Goal: Communication & Community: Answer question/provide support

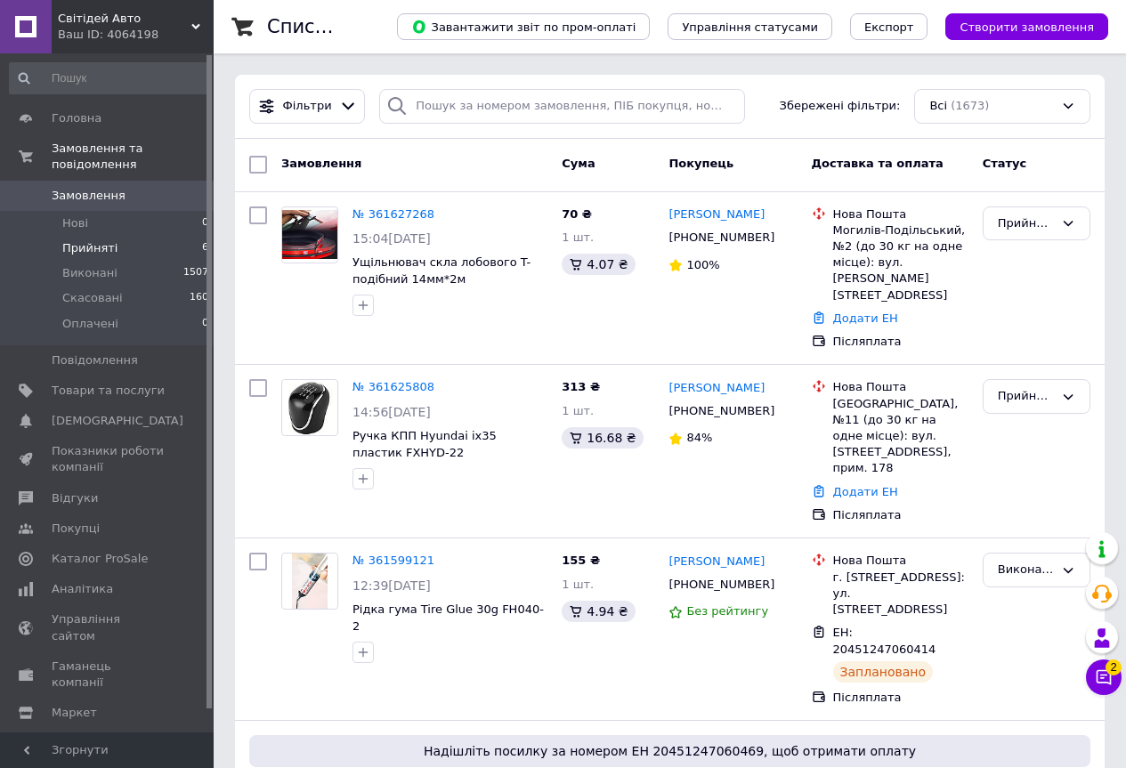
click at [136, 236] on li "Прийняті 6" at bounding box center [109, 248] width 219 height 25
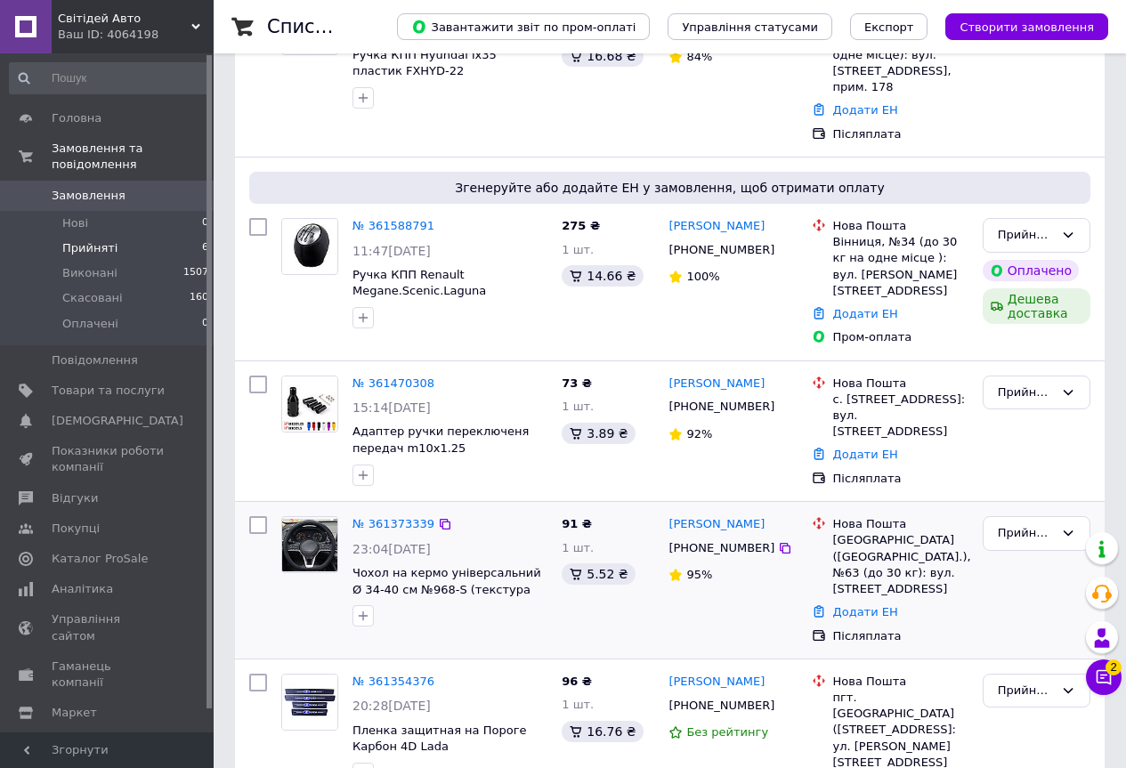
scroll to position [449, 0]
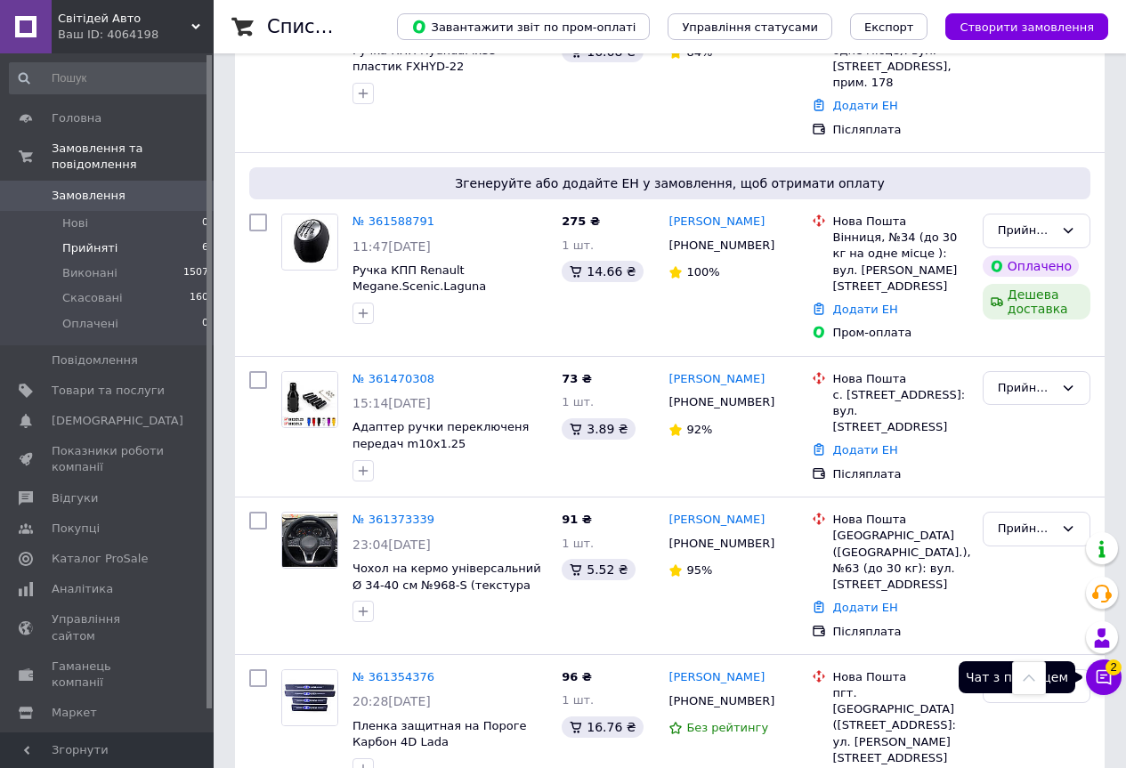
click at [1093, 668] on button "Чат з покупцем 2" at bounding box center [1104, 678] width 36 height 36
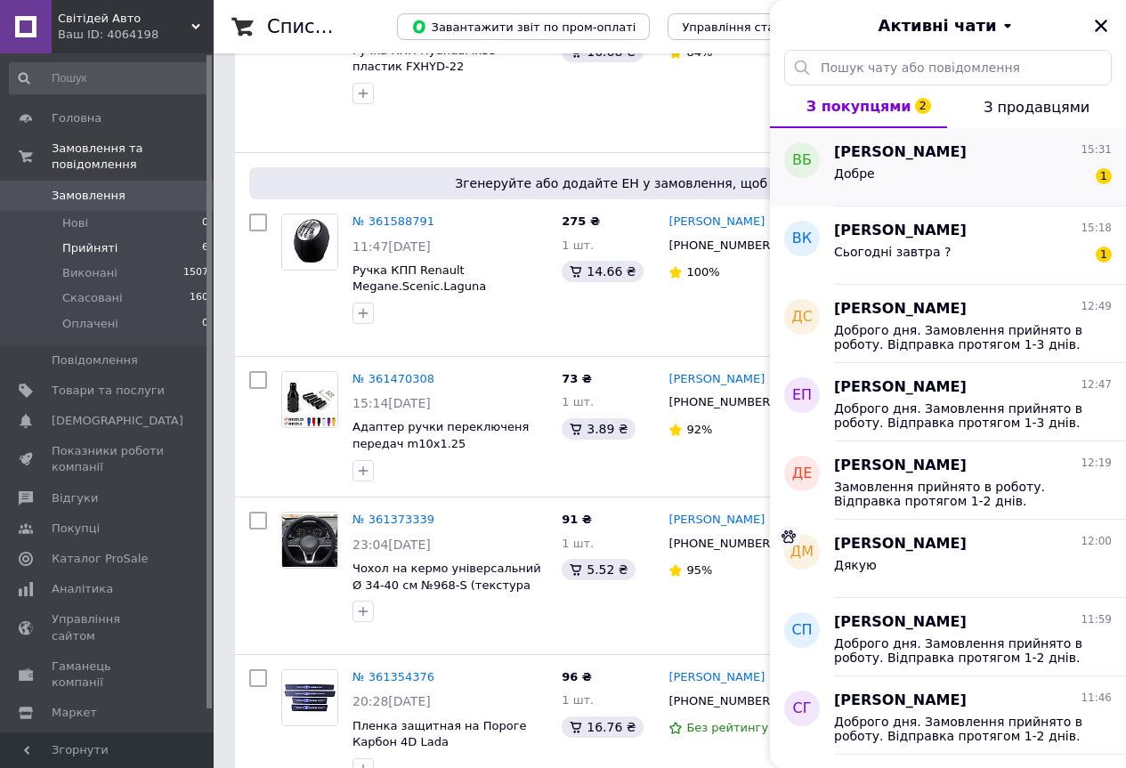
click at [998, 186] on div "Добре 1" at bounding box center [973, 177] width 278 height 28
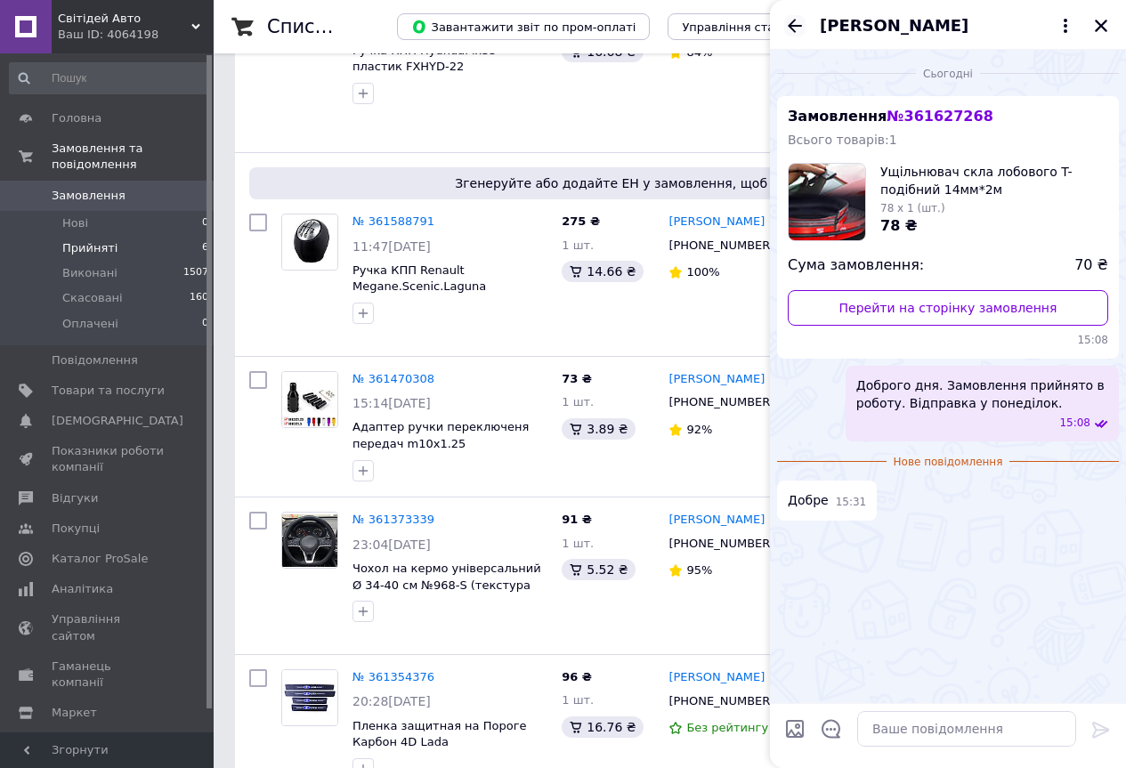
click at [788, 26] on icon "Назад" at bounding box center [794, 25] width 21 height 21
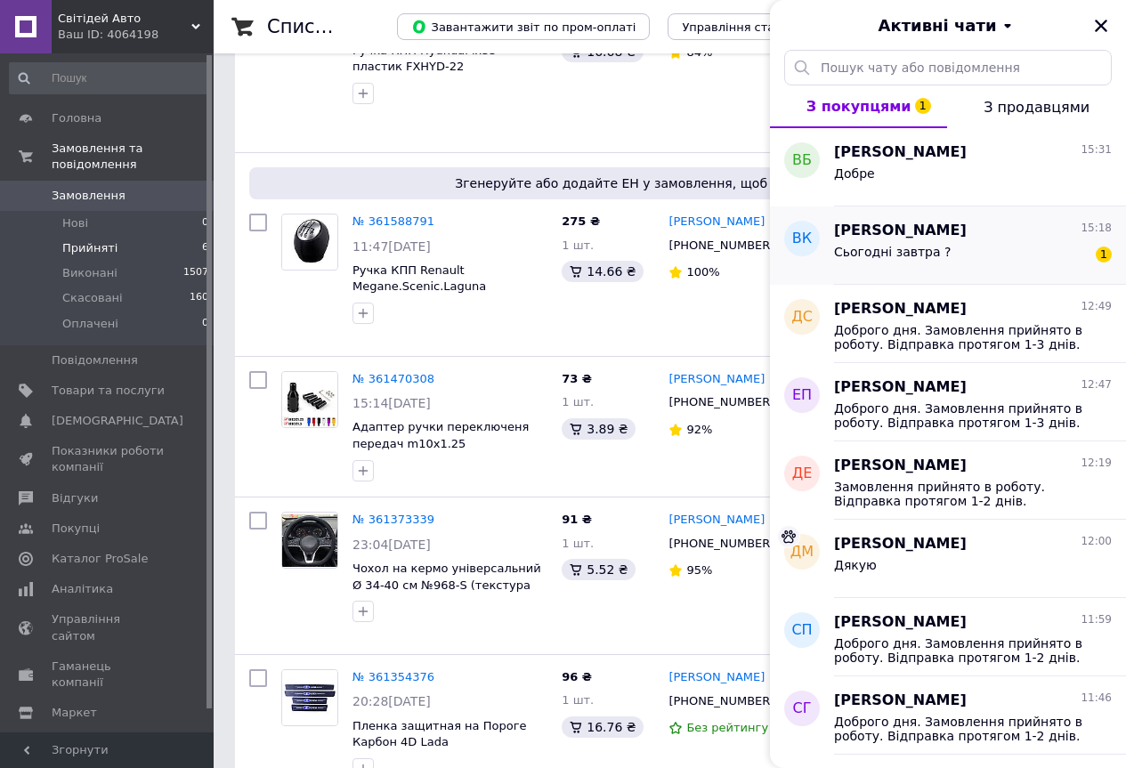
click at [984, 239] on div "Вова Котюжанський 15:18" at bounding box center [973, 231] width 278 height 20
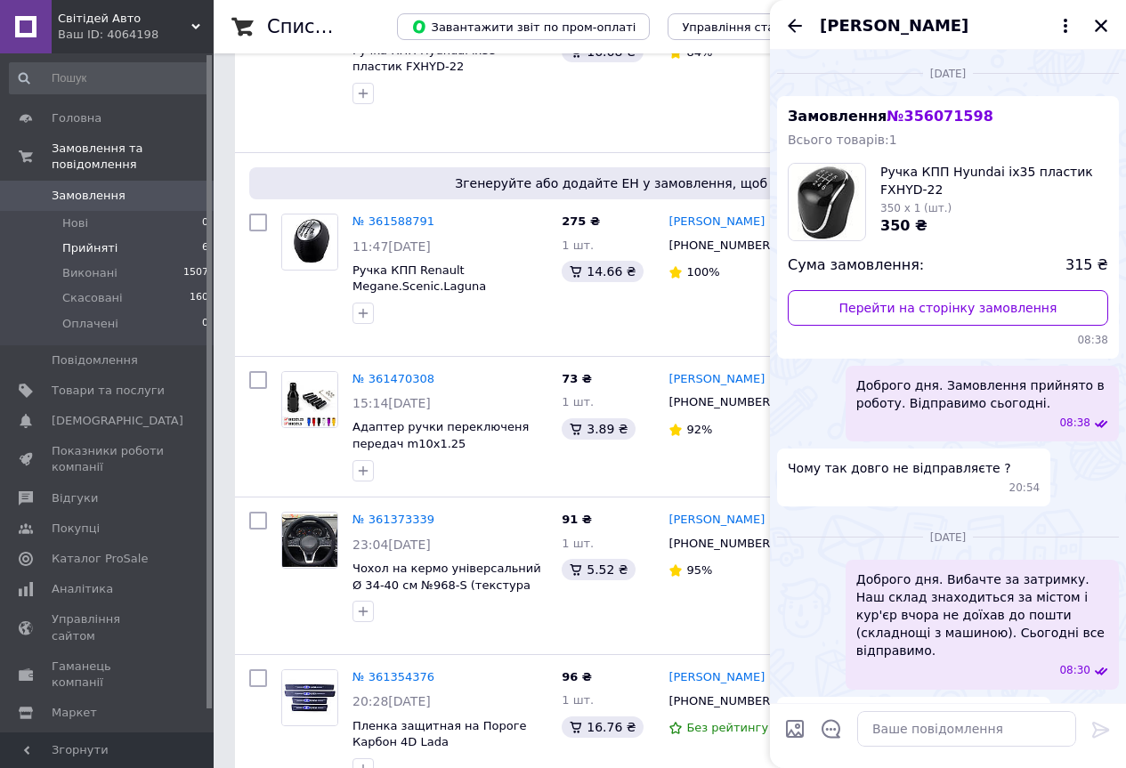
scroll to position [814, 0]
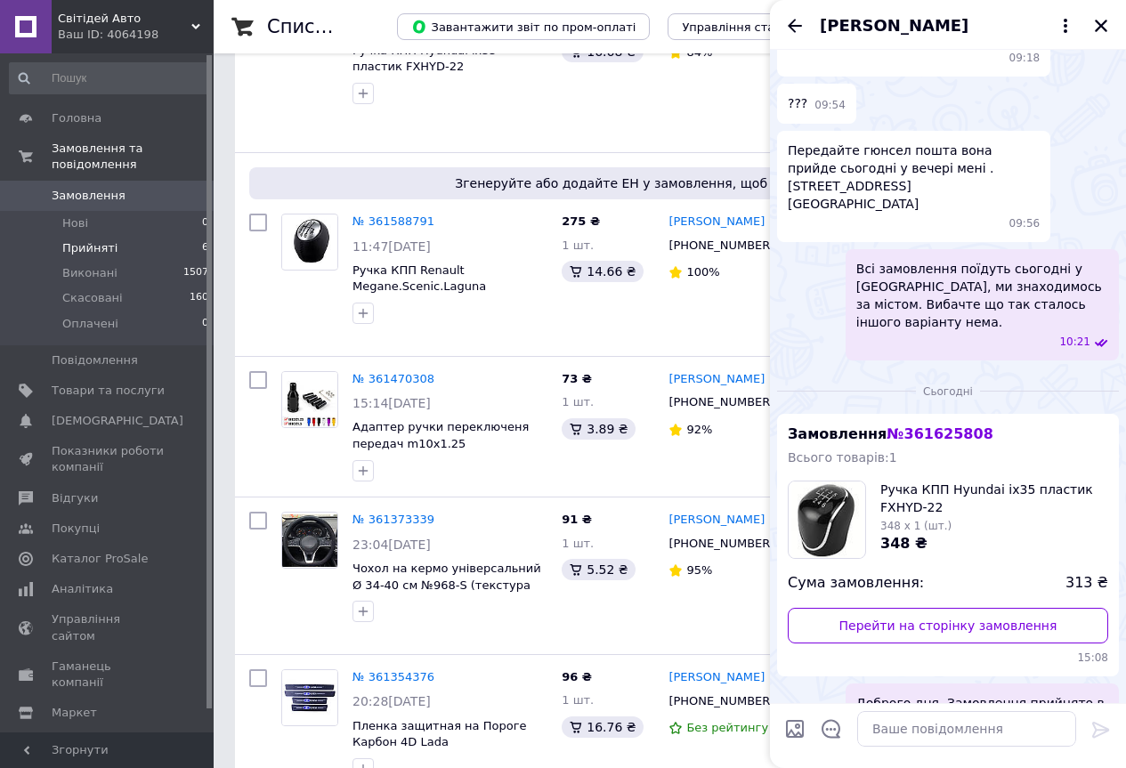
click at [945, 425] on span "№ 361625808" at bounding box center [940, 433] width 106 height 17
copy span "361625808"
click at [899, 731] on textarea at bounding box center [966, 729] width 219 height 36
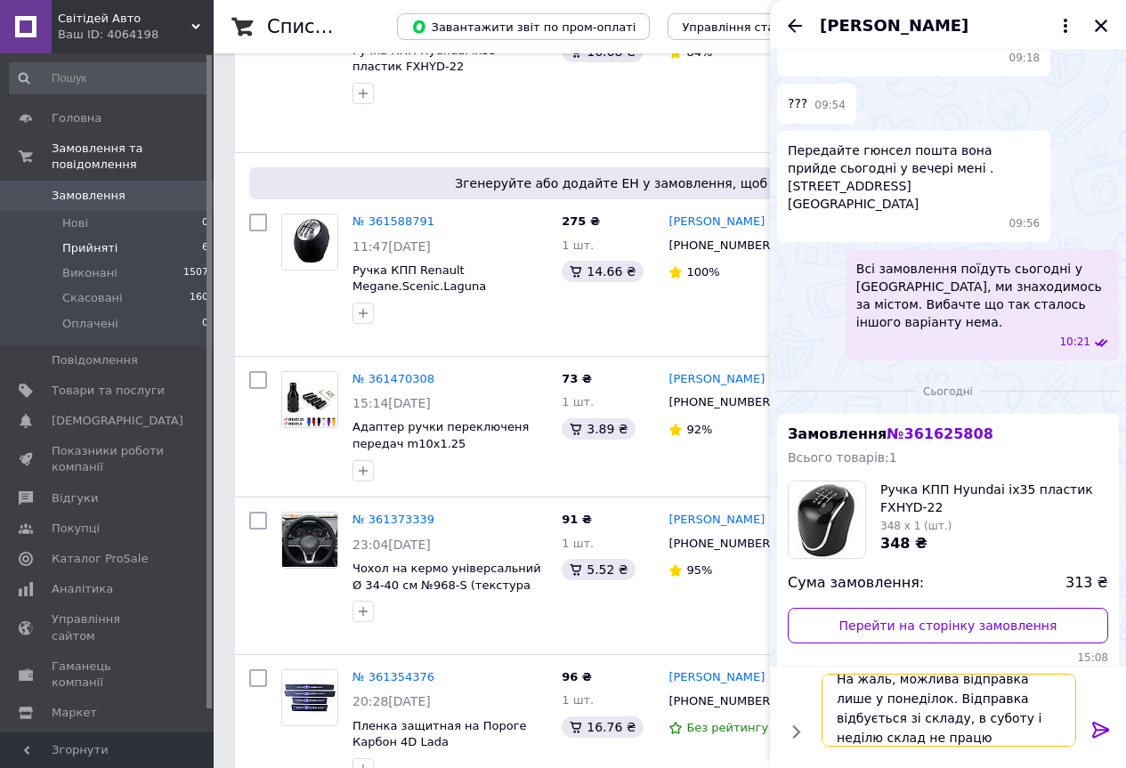
scroll to position [2, 0]
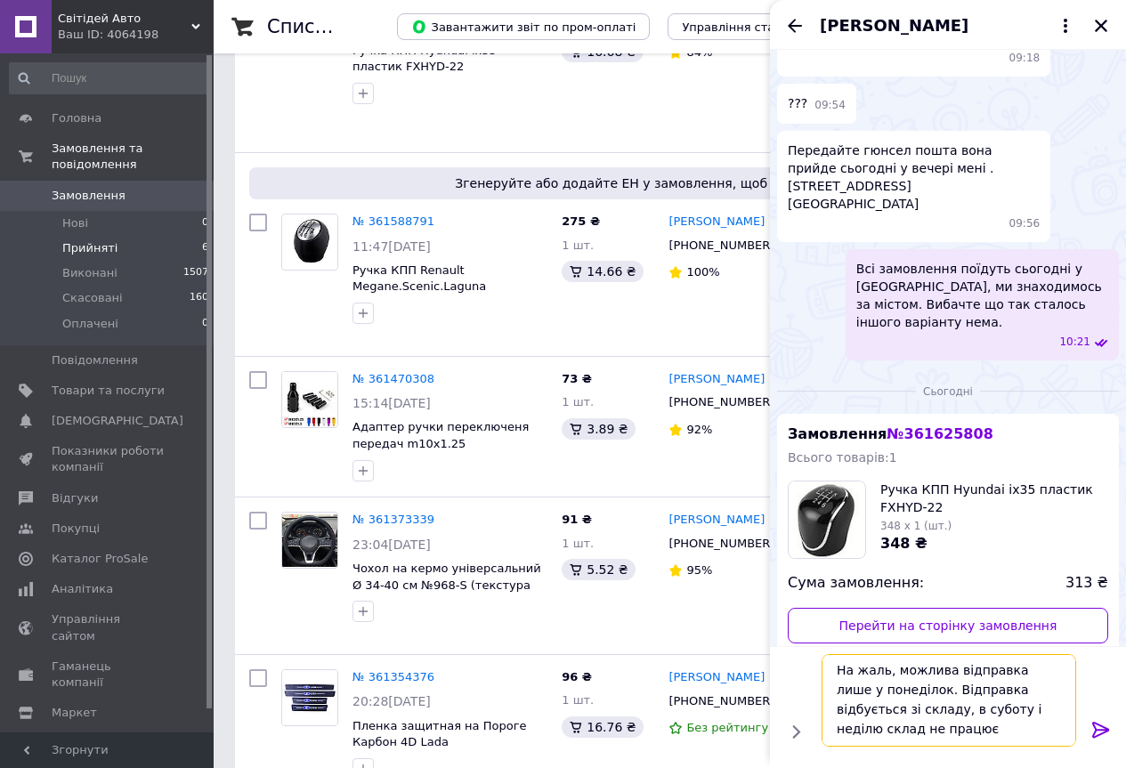
type textarea "На жаль, можлива відправка лише у понеділок. Відправка відбується зі складу, в …"
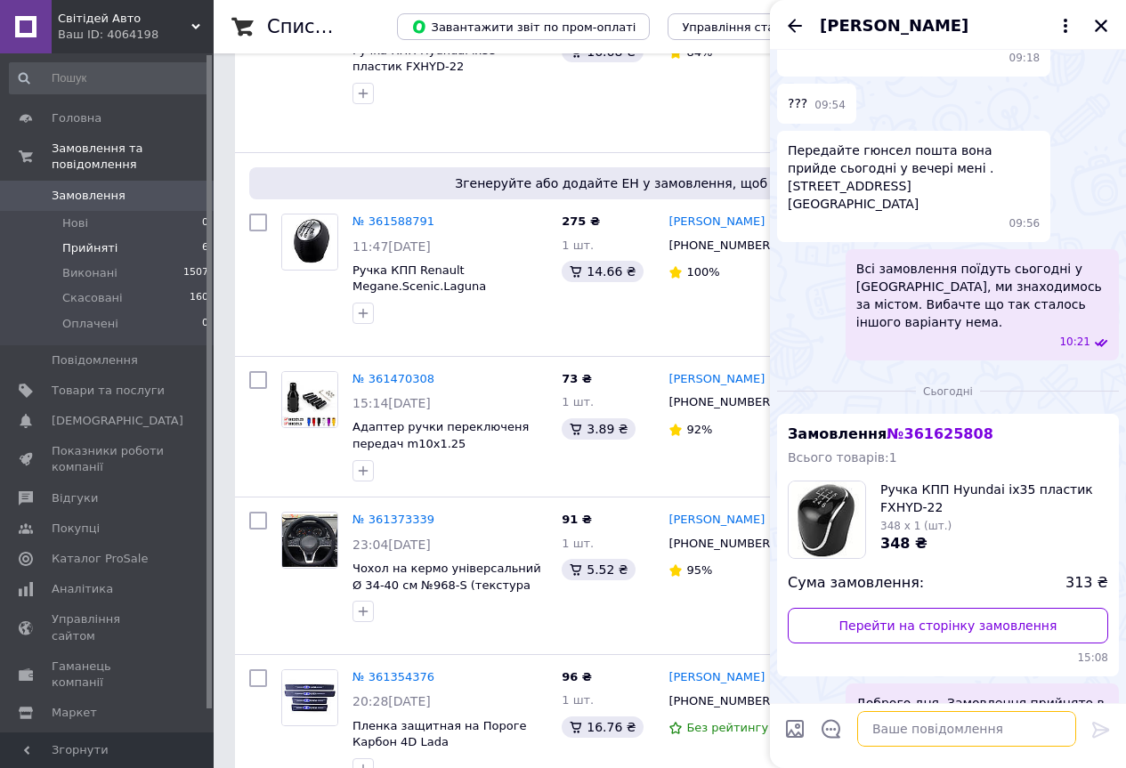
scroll to position [883, 0]
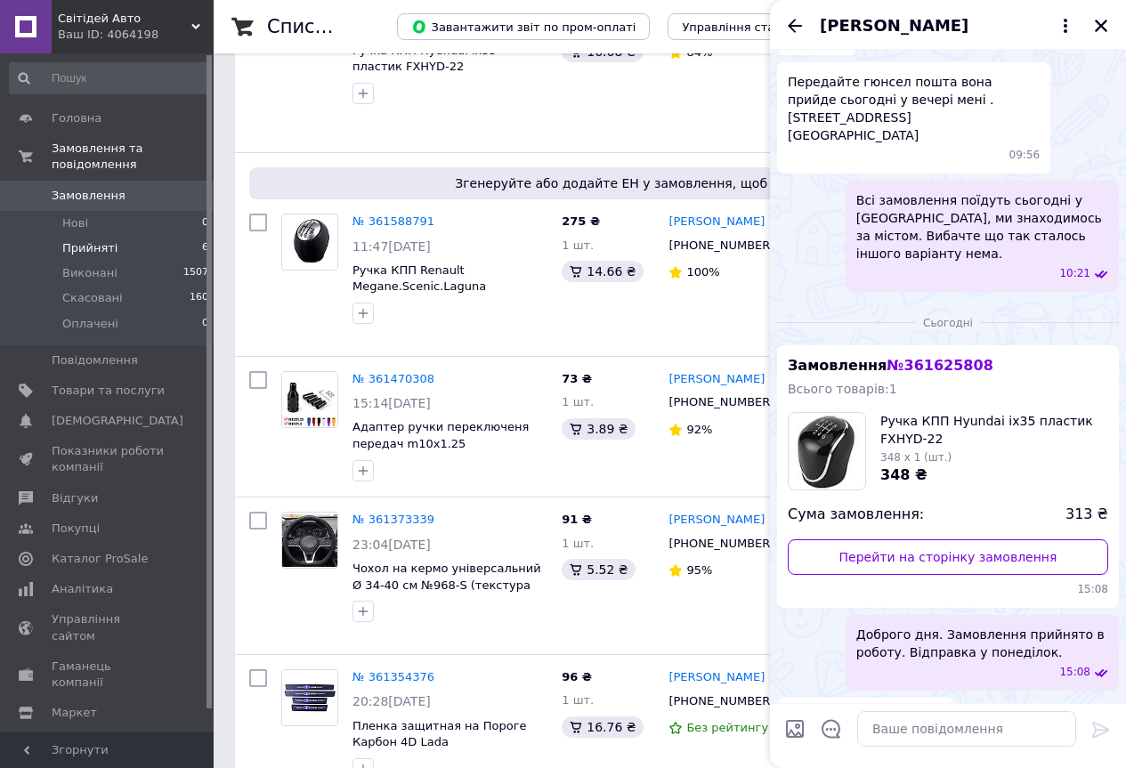
click at [779, 12] on div "[PERSON_NAME]" at bounding box center [948, 25] width 356 height 50
click at [789, 27] on icon "Назад" at bounding box center [794, 25] width 21 height 21
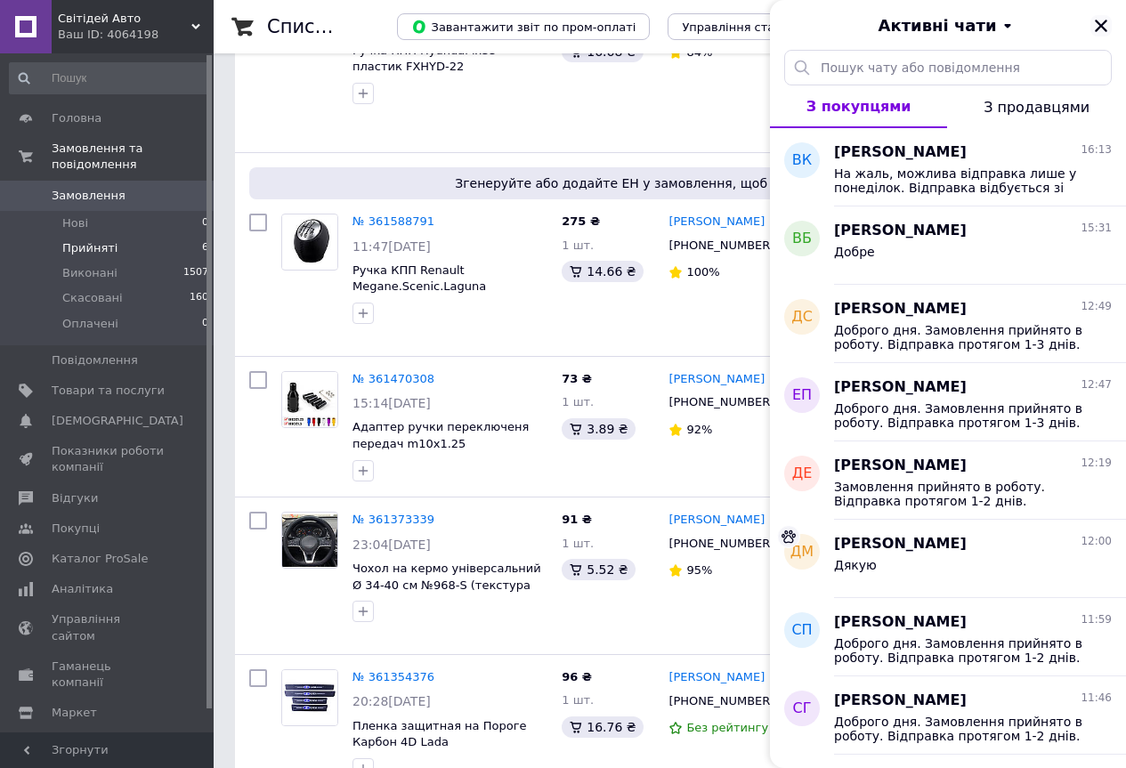
drag, startPoint x: 1095, startPoint y: 23, endPoint x: 499, endPoint y: 10, distance: 595.6
click at [1093, 23] on icon "Закрити" at bounding box center [1101, 26] width 16 height 16
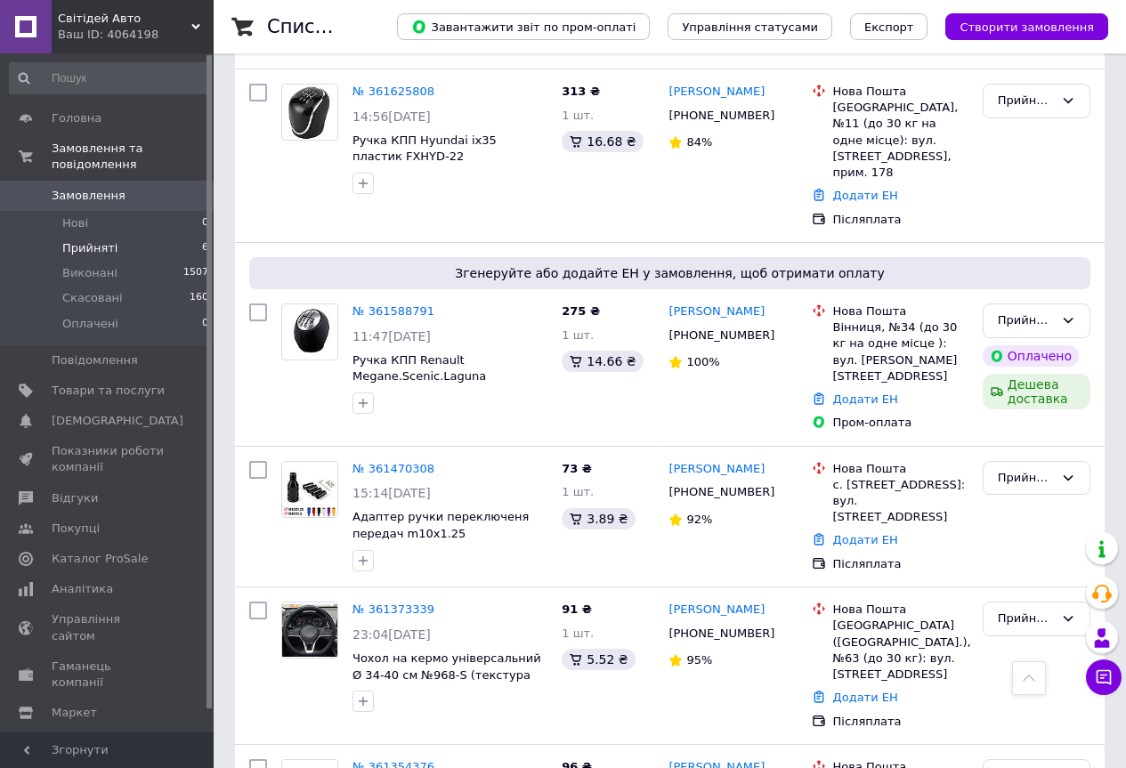
scroll to position [182, 0]
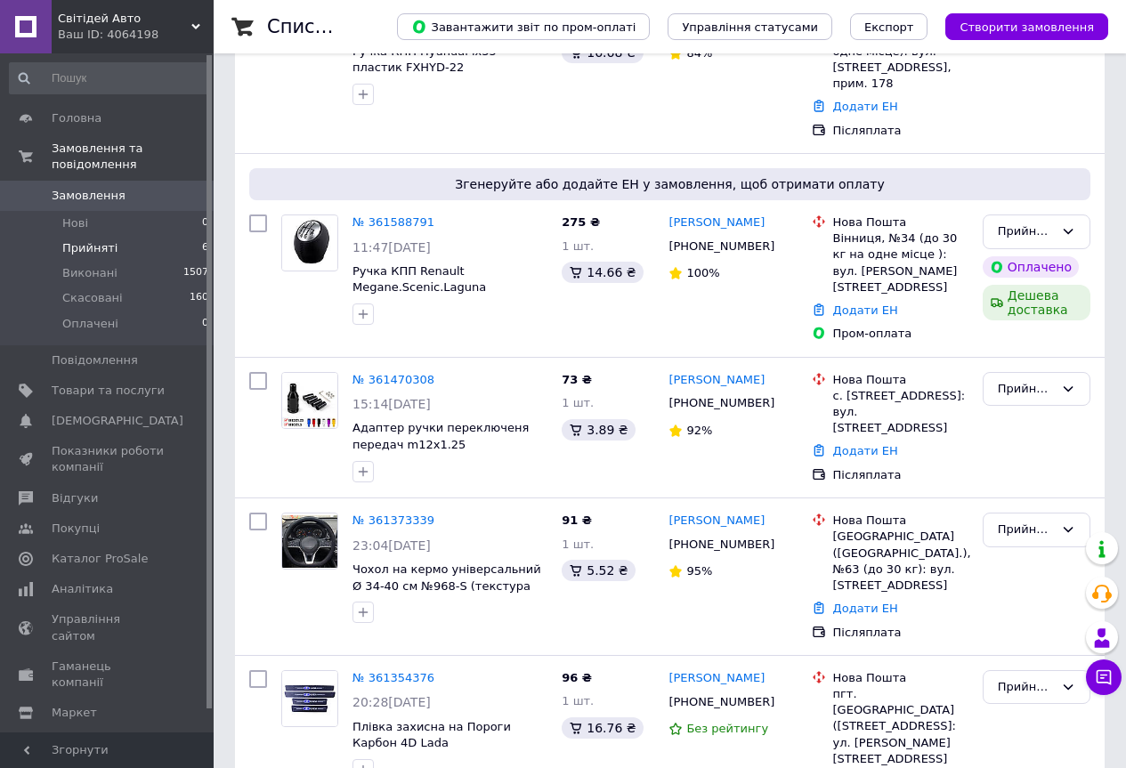
scroll to position [449, 0]
click at [125, 26] on span "Світідей Авто" at bounding box center [125, 19] width 134 height 16
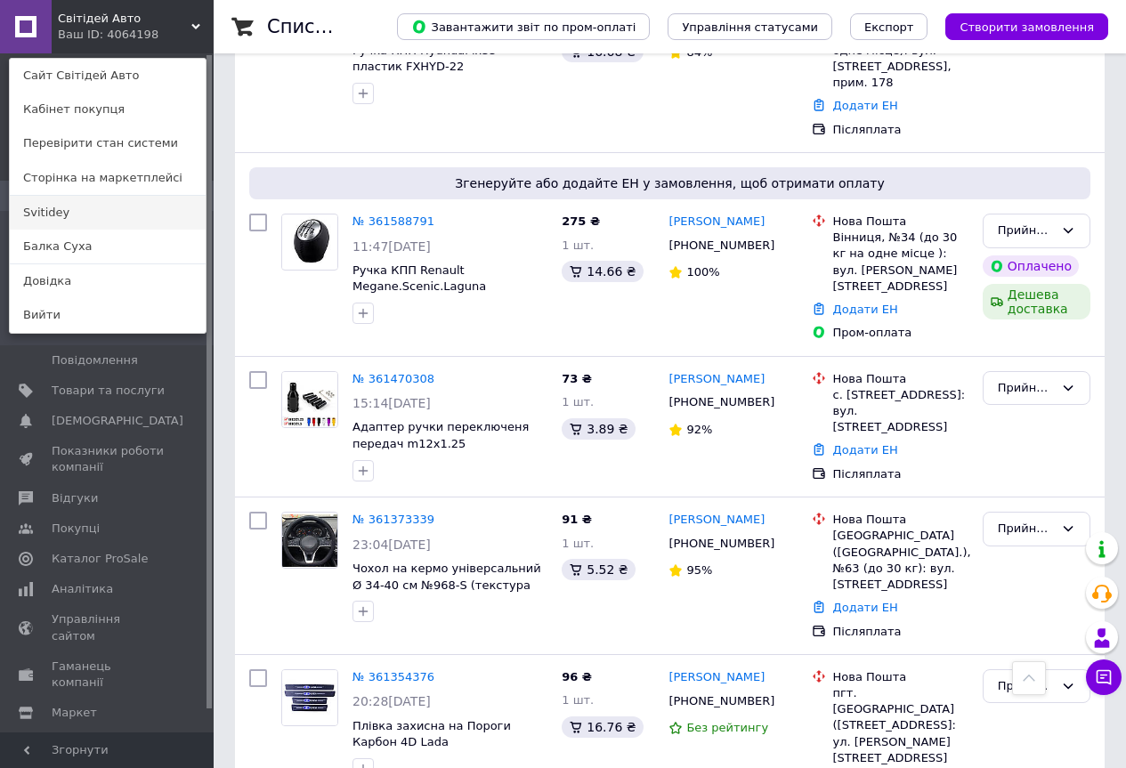
click at [80, 210] on link "Svitidey" at bounding box center [108, 213] width 196 height 34
